Goal: Find specific page/section: Find specific page/section

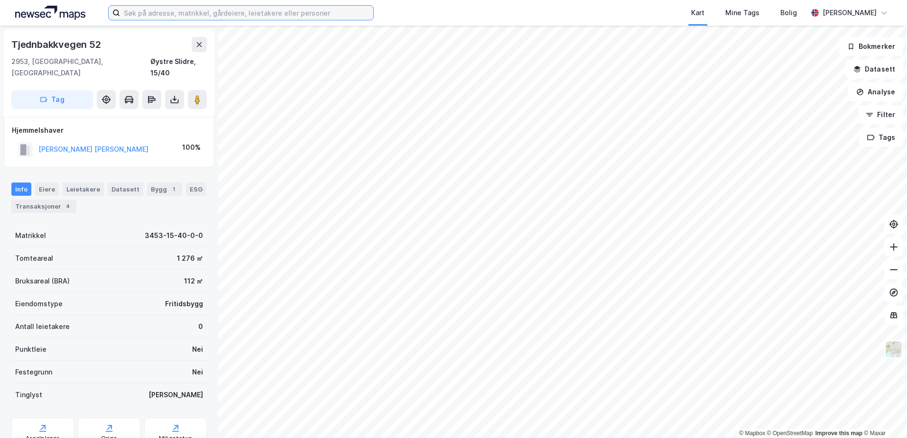
click at [163, 15] on input at bounding box center [246, 13] width 253 height 14
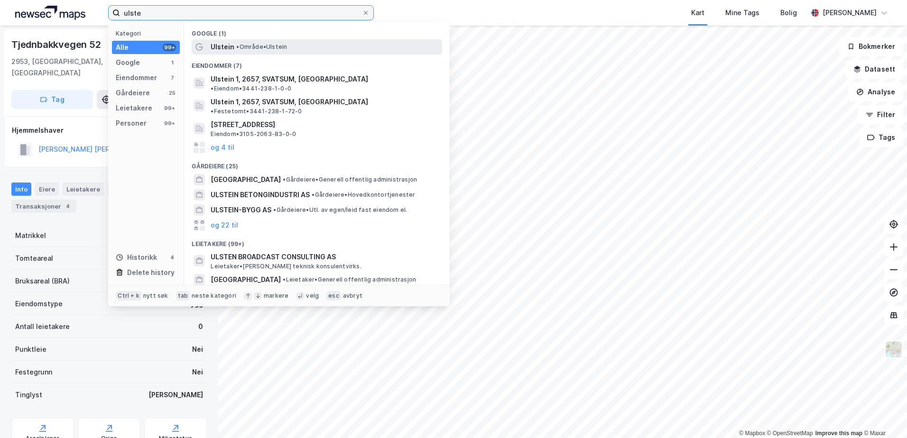
type input "ulste"
click at [228, 50] on span "Ulstein" at bounding box center [223, 46] width 24 height 11
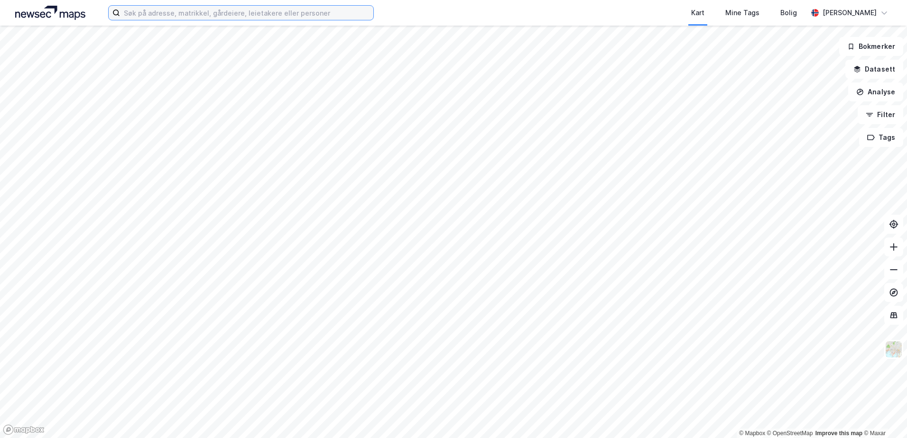
click at [177, 11] on input at bounding box center [246, 13] width 253 height 14
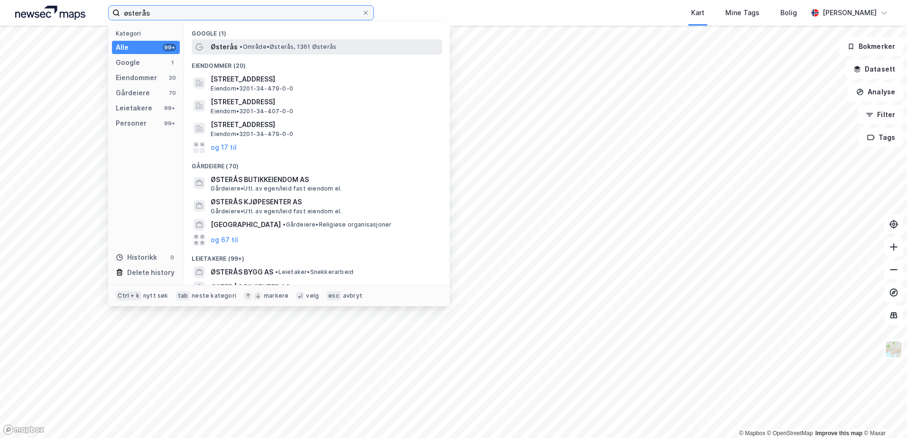
type input "østerås"
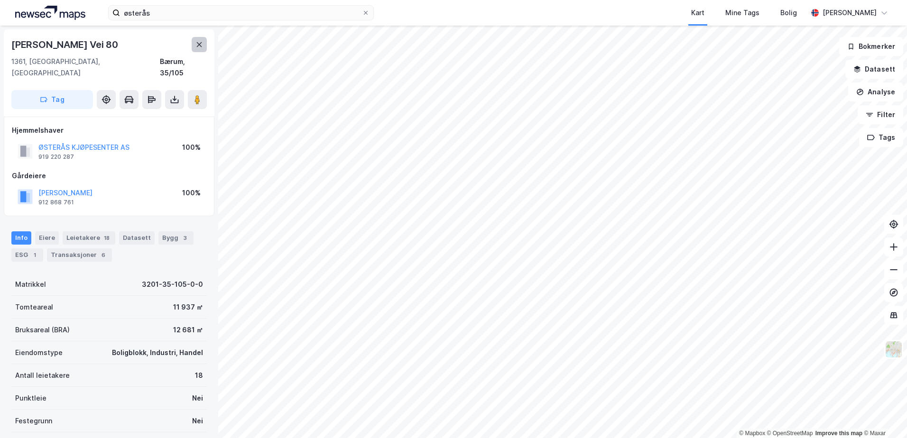
click at [200, 45] on icon at bounding box center [199, 45] width 8 height 8
